Goal: Information Seeking & Learning: Learn about a topic

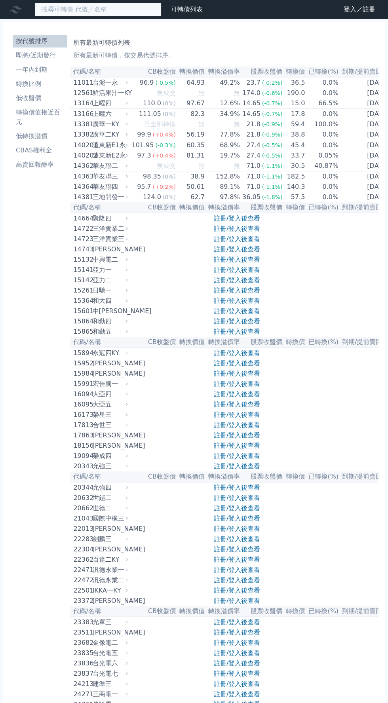
click at [90, 10] on input at bounding box center [98, 9] width 127 height 13
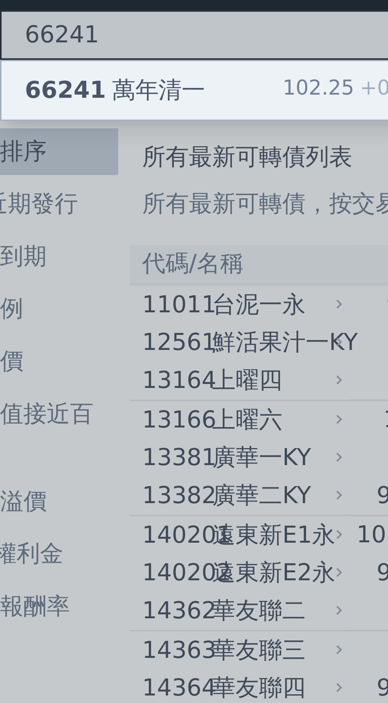
type input "66241"
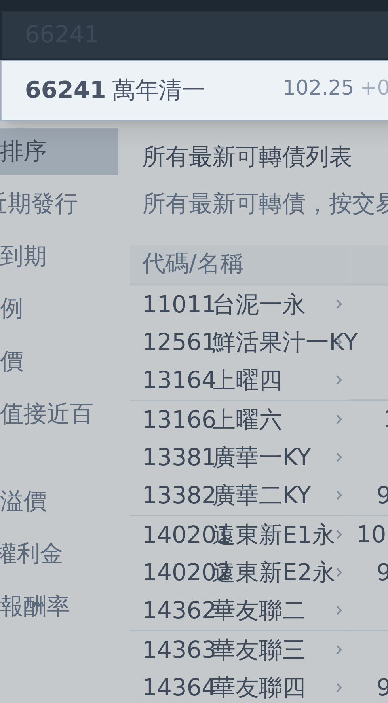
click at [90, 22] on div "66241 萬年清一 102.25 +0.00%" at bounding box center [98, 25] width 126 height 16
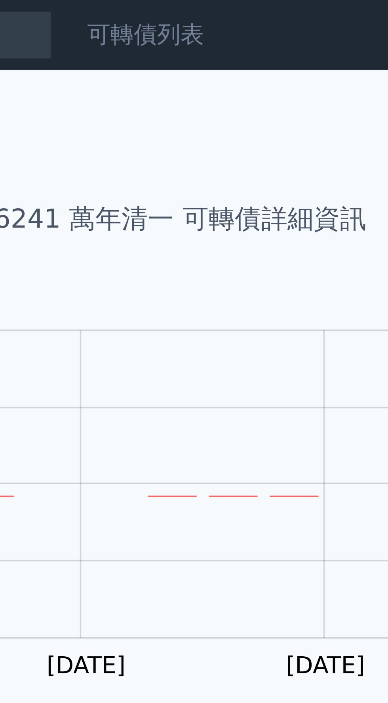
click at [188, 7] on link "可轉債列表" at bounding box center [187, 10] width 32 height 8
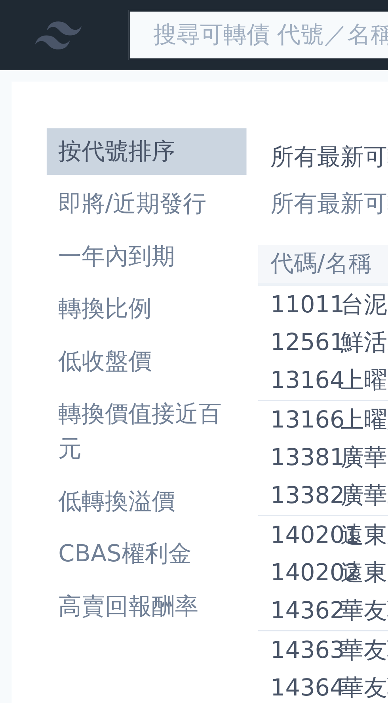
click at [65, 8] on input at bounding box center [98, 9] width 127 height 13
click at [61, 9] on input at bounding box center [98, 9] width 127 height 13
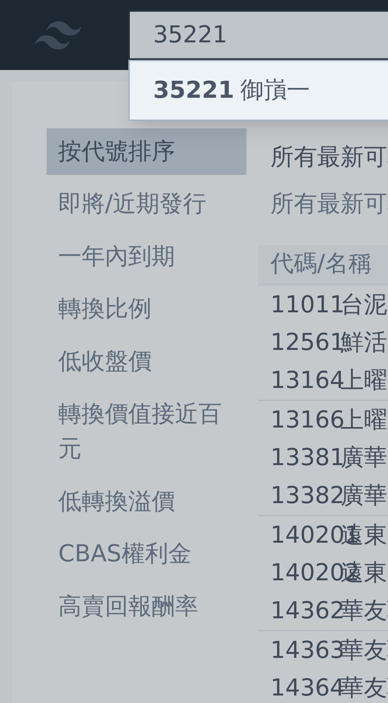
type input "35221"
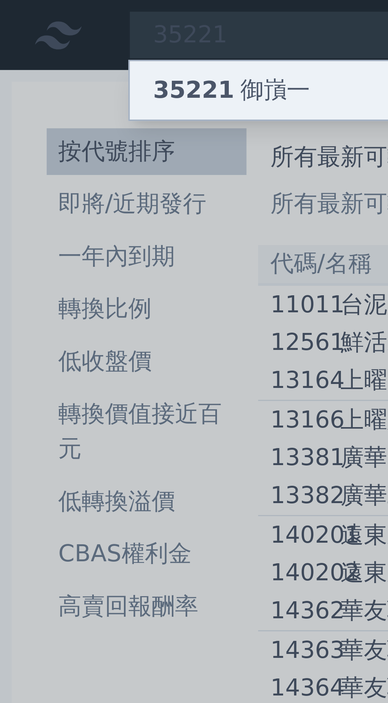
click at [82, 24] on div "35221 御嵿一 105.5 -0.40%" at bounding box center [98, 25] width 126 height 16
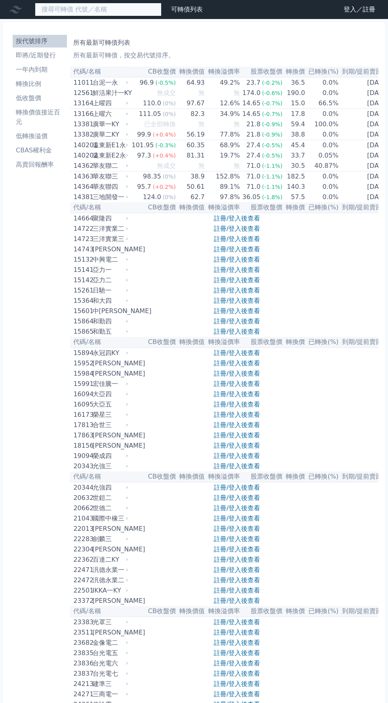
click at [78, 11] on input at bounding box center [98, 9] width 127 height 13
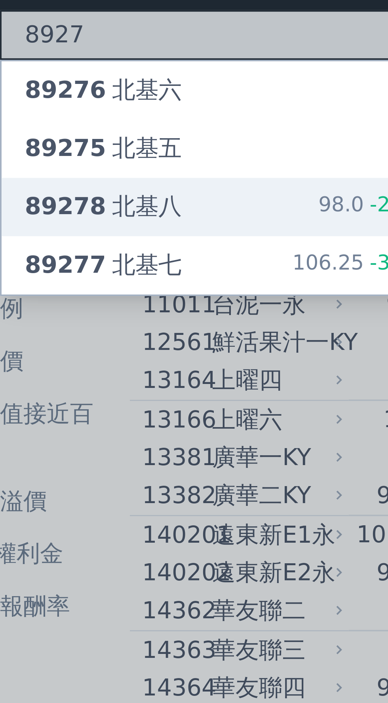
type input "8927"
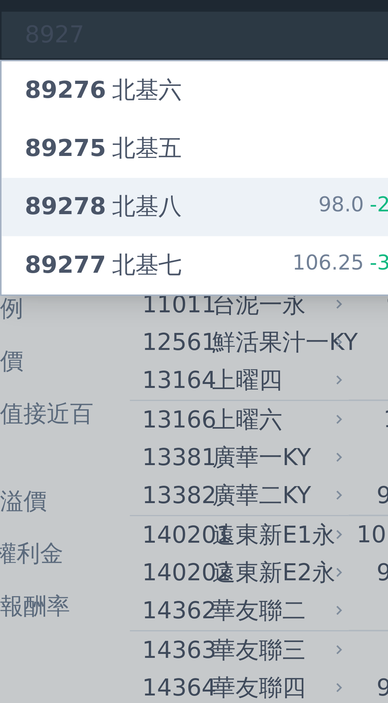
click at [96, 58] on div "89278 北基八 98.0 -2.75%" at bounding box center [98, 56] width 126 height 16
